Goal: Browse casually: Explore the website without a specific task or goal

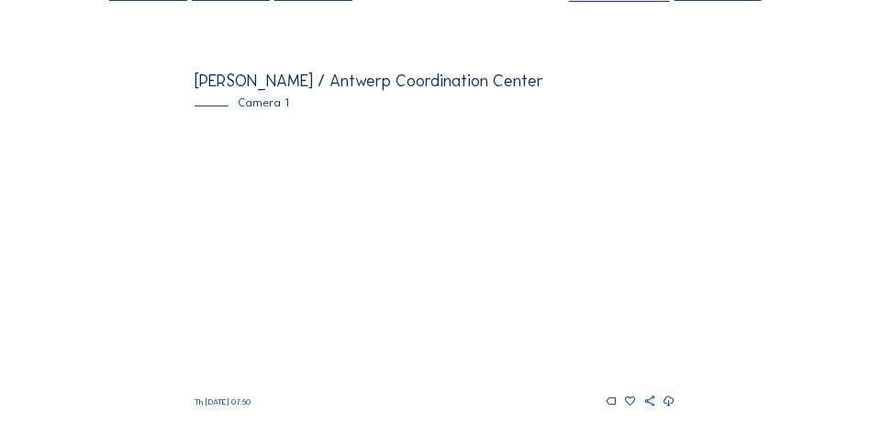
scroll to position [184, 0]
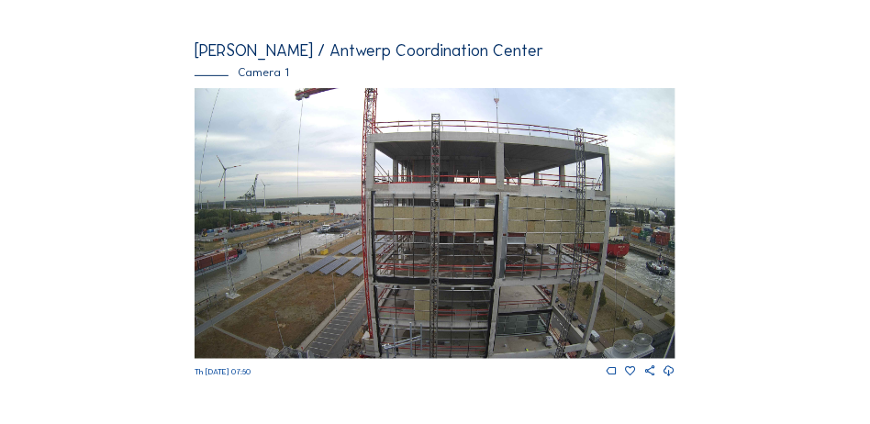
click at [573, 196] on img at bounding box center [435, 223] width 481 height 271
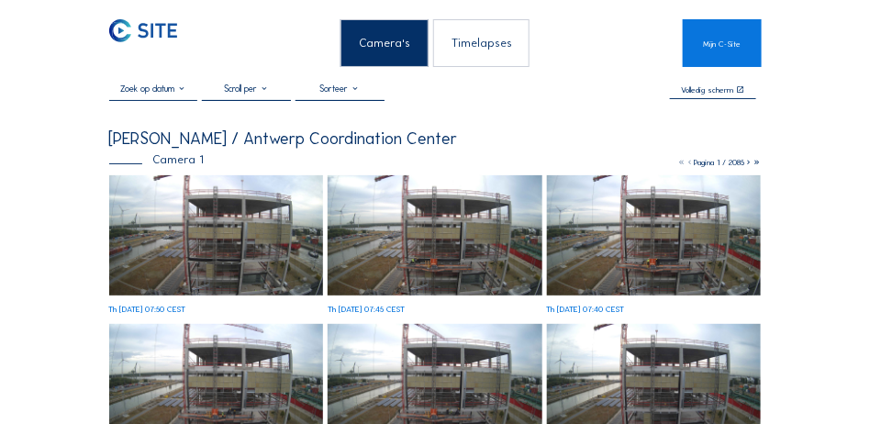
click at [210, 217] on img at bounding box center [216, 235] width 215 height 120
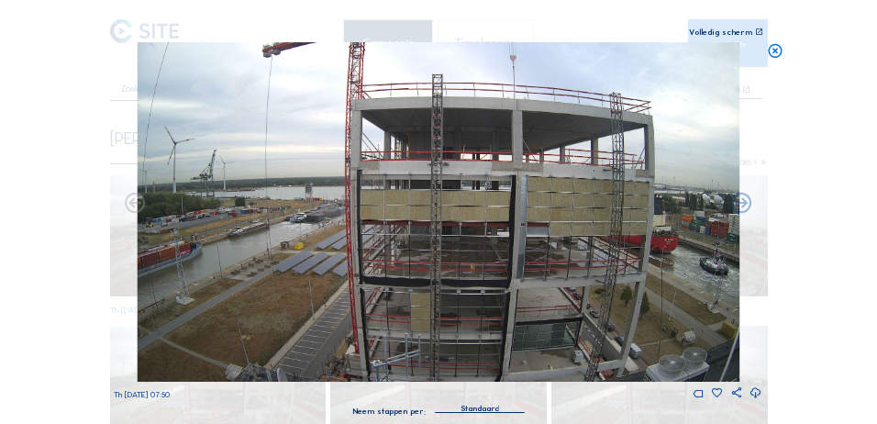
click at [755, 30] on icon at bounding box center [759, 32] width 8 height 8
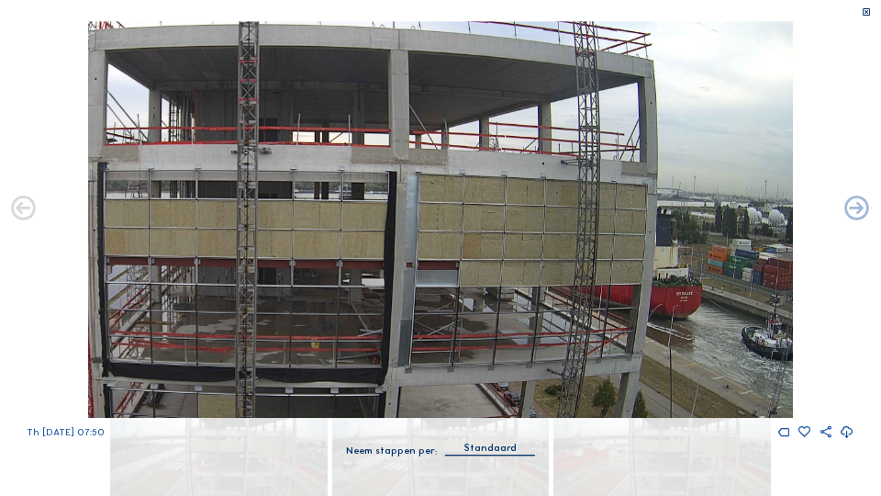
drag, startPoint x: 446, startPoint y: 182, endPoint x: 285, endPoint y: 220, distance: 165.2
click at [285, 220] on img at bounding box center [440, 219] width 705 height 396
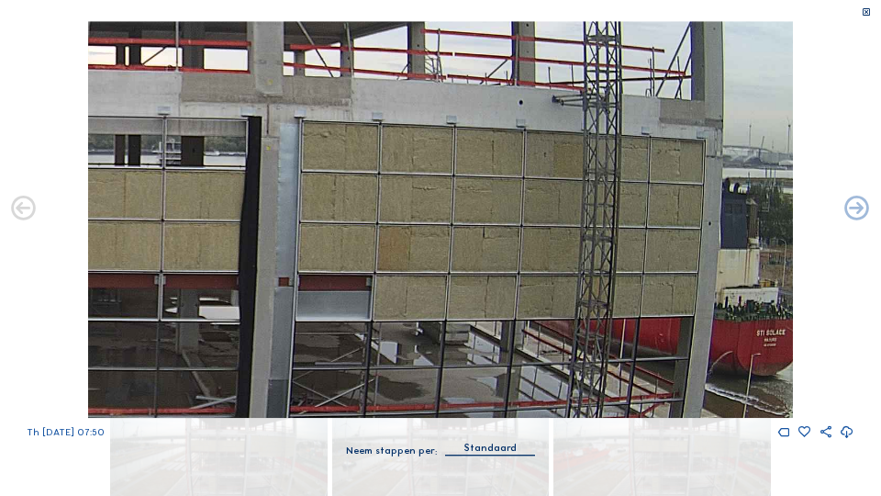
drag, startPoint x: 531, startPoint y: 226, endPoint x: 463, endPoint y: 229, distance: 68.0
click at [464, 229] on img at bounding box center [440, 219] width 705 height 396
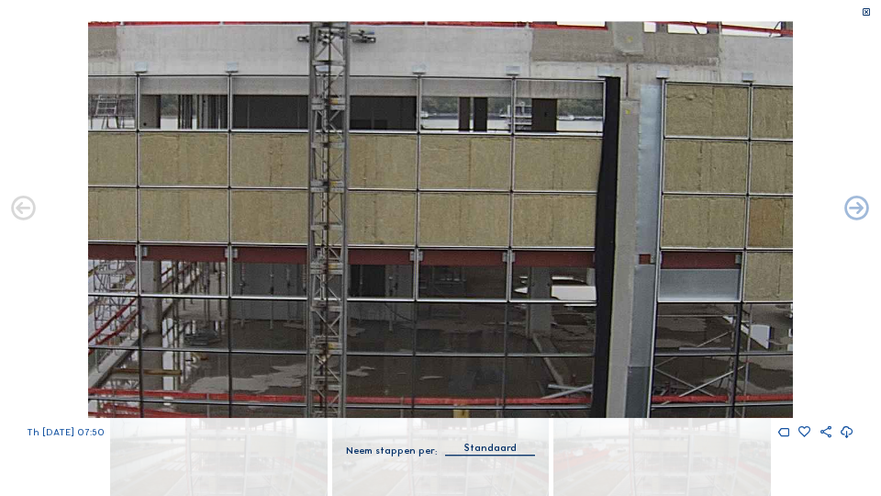
drag, startPoint x: 466, startPoint y: 239, endPoint x: 831, endPoint y: 216, distance: 365.1
click at [850, 211] on div "Th [DATE] 07:50" at bounding box center [440, 230] width 881 height 418
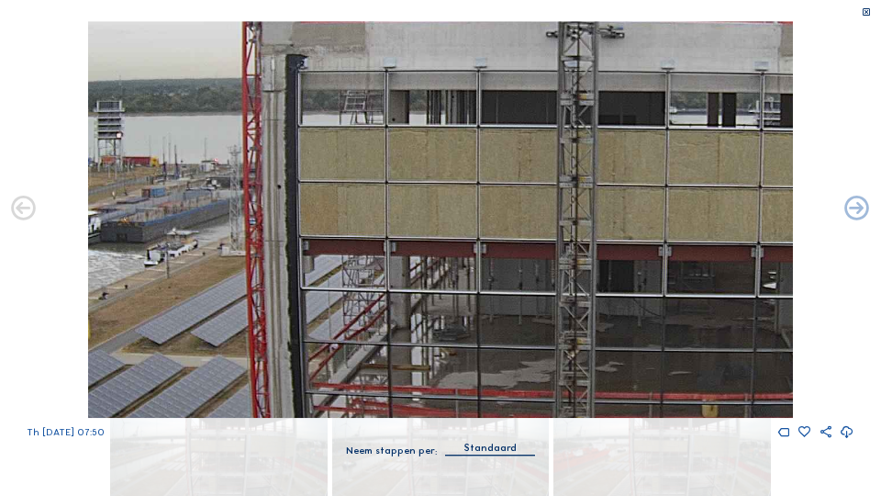
drag, startPoint x: 453, startPoint y: 239, endPoint x: 699, endPoint y: 233, distance: 246.0
click at [699, 233] on img at bounding box center [440, 219] width 705 height 396
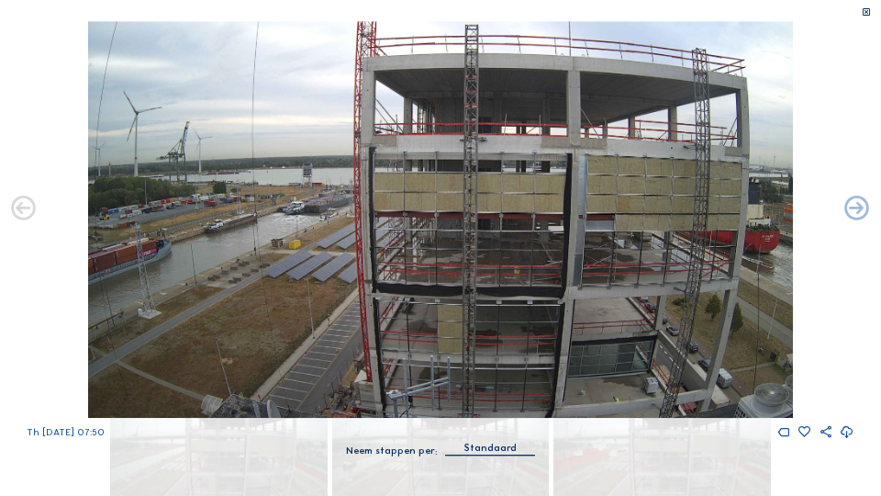
drag, startPoint x: 501, startPoint y: 291, endPoint x: 507, endPoint y: 141, distance: 149.7
click at [507, 141] on img at bounding box center [440, 219] width 705 height 396
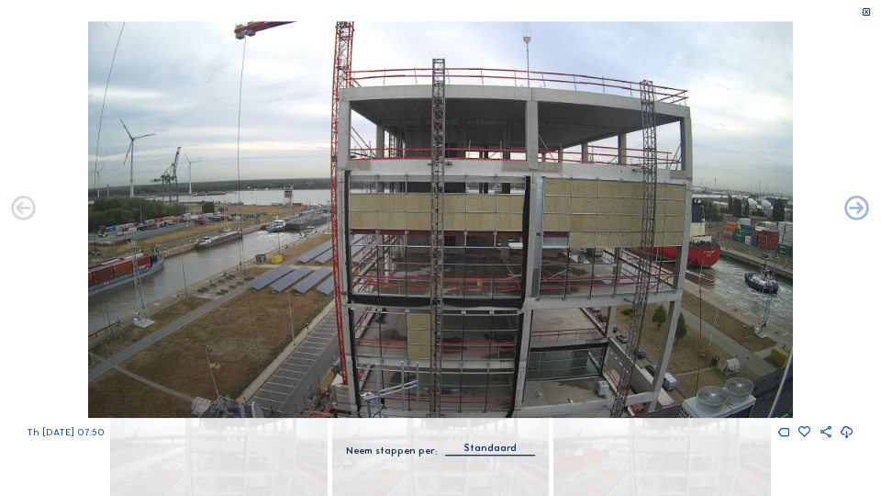
click at [563, 263] on img at bounding box center [440, 219] width 705 height 396
click at [540, 359] on img at bounding box center [440, 219] width 705 height 396
click at [867, 12] on icon at bounding box center [867, 12] width 10 height 11
